Goal: Find specific page/section

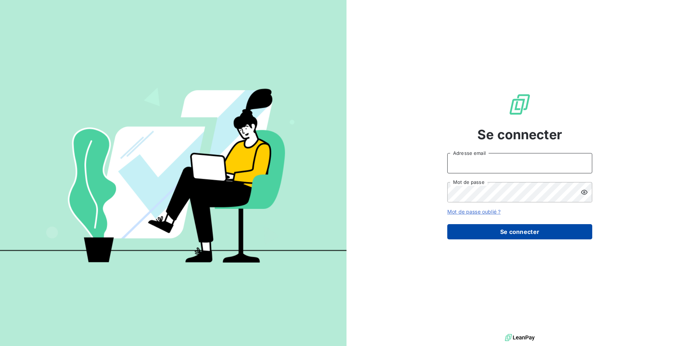
type input "[EMAIL_ADDRESS][DOMAIN_NAME]"
click at [523, 231] on button "Se connecter" at bounding box center [519, 231] width 145 height 15
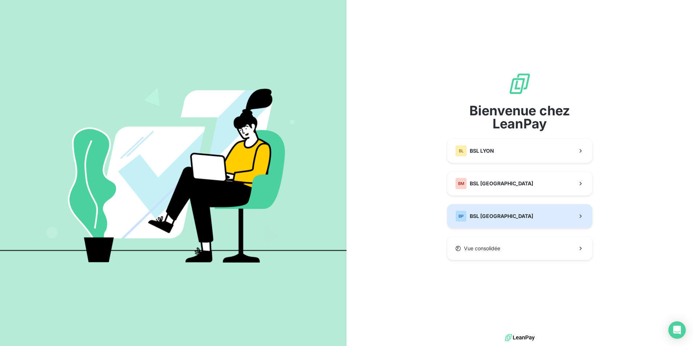
click at [492, 223] on button "BP BSL [GEOGRAPHIC_DATA]" at bounding box center [519, 216] width 145 height 24
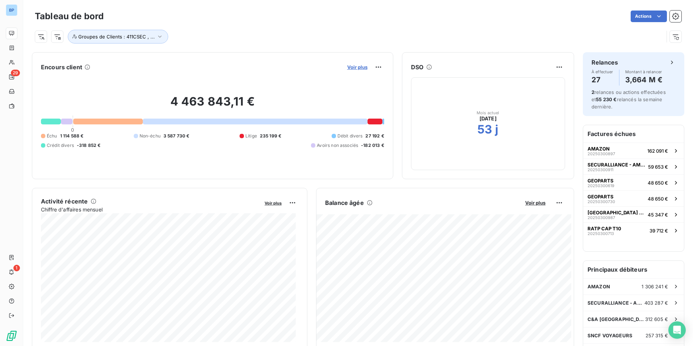
click at [349, 69] on span "Voir plus" at bounding box center [357, 67] width 20 height 6
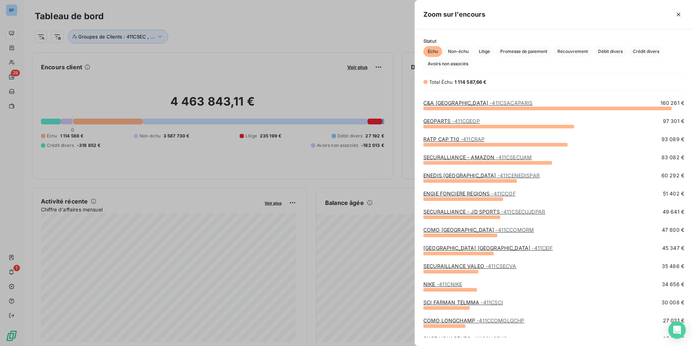
scroll to position [36, 0]
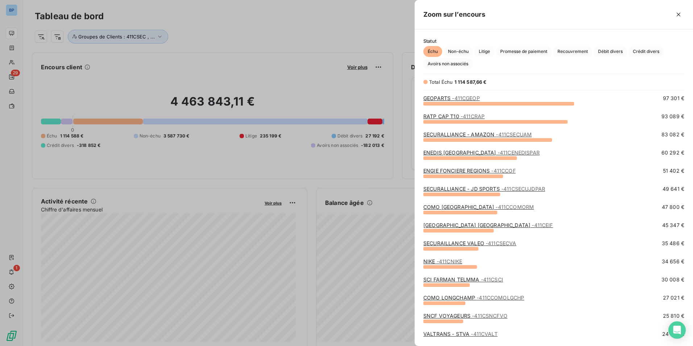
click at [463, 208] on link "COMO BRAND CENTER - 411CCOMORM" at bounding box center [478, 207] width 110 height 6
